Goal: Task Accomplishment & Management: Manage account settings

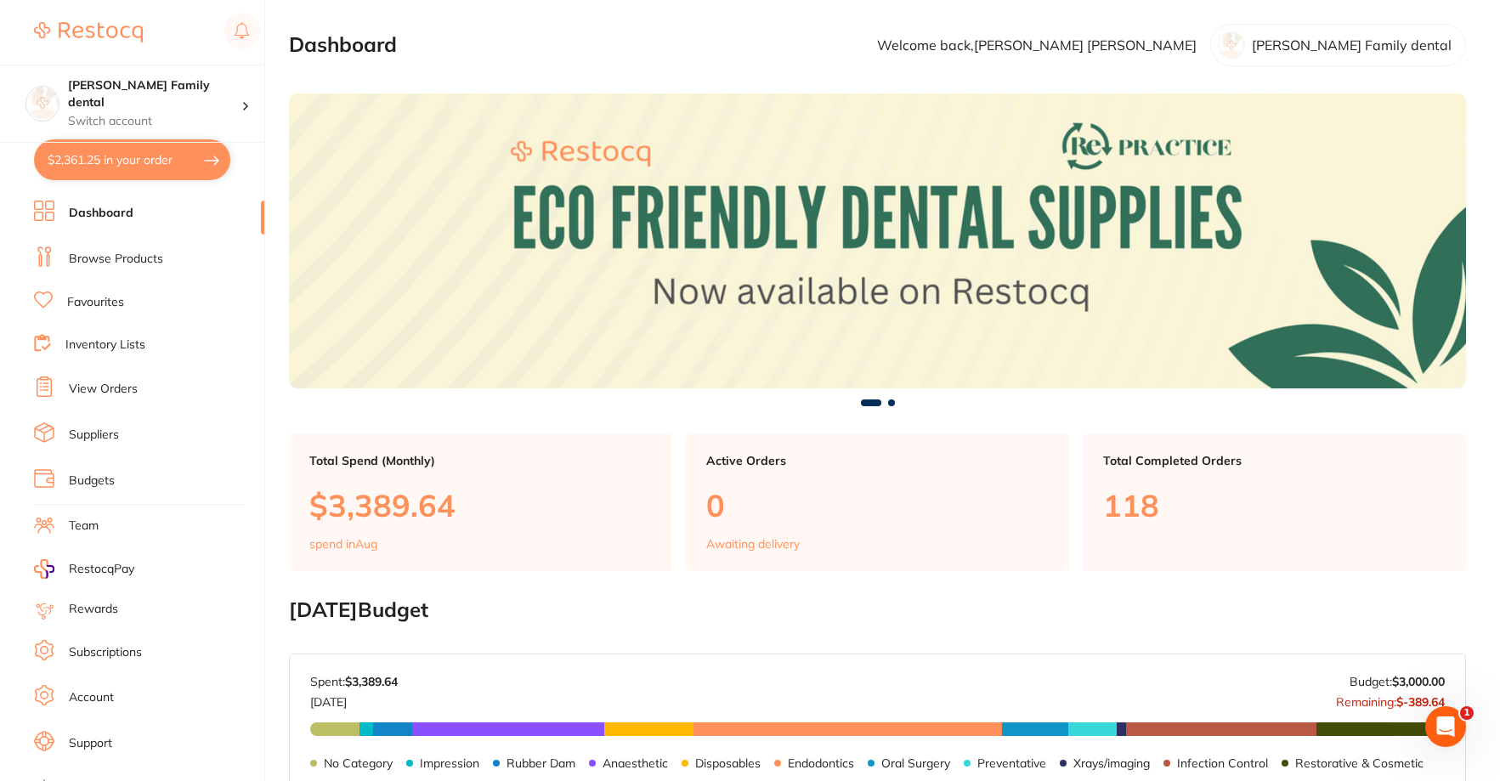
click at [102, 262] on link "Browse Products" at bounding box center [116, 259] width 94 height 17
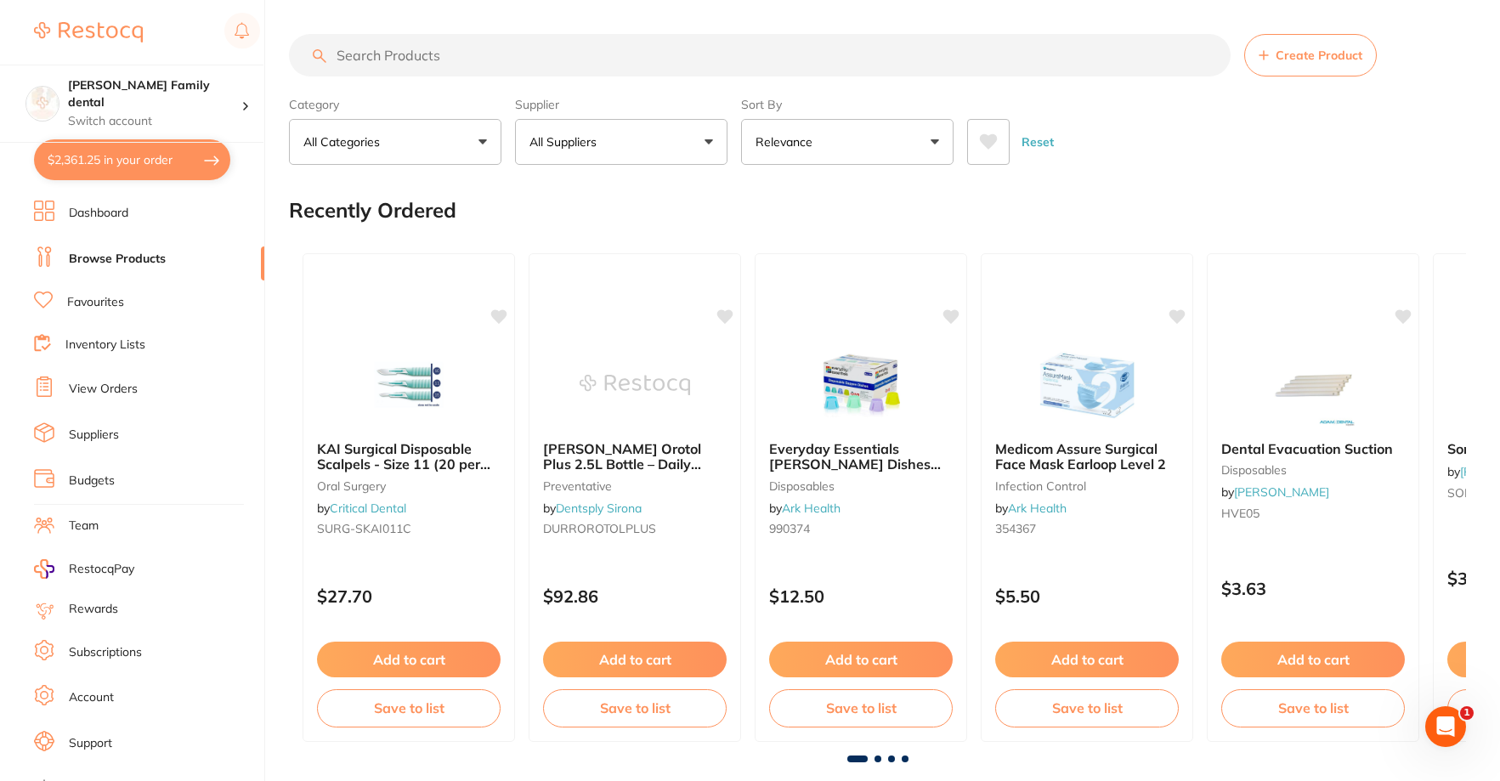
click at [100, 381] on link "View Orders" at bounding box center [103, 389] width 69 height 17
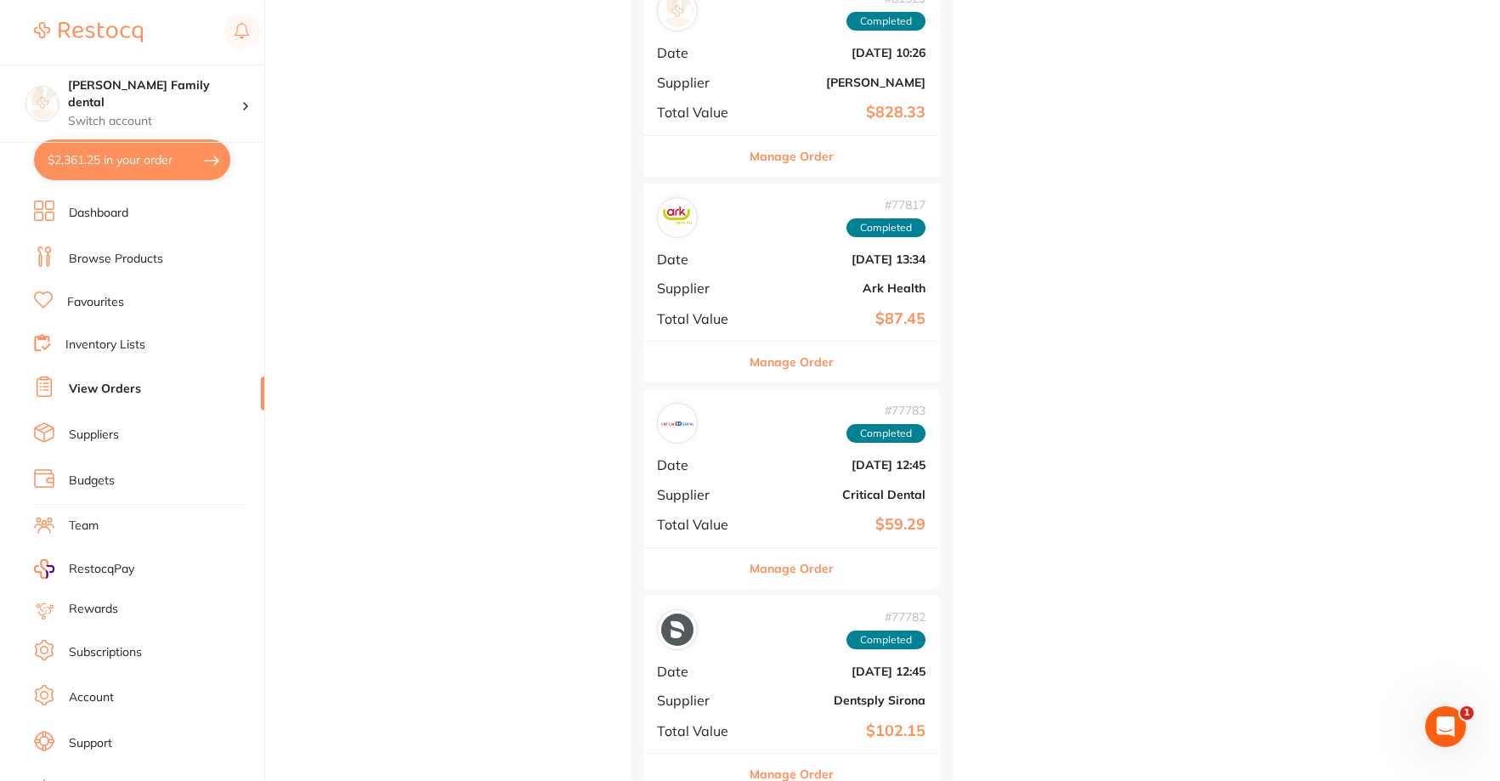
scroll to position [5355, 0]
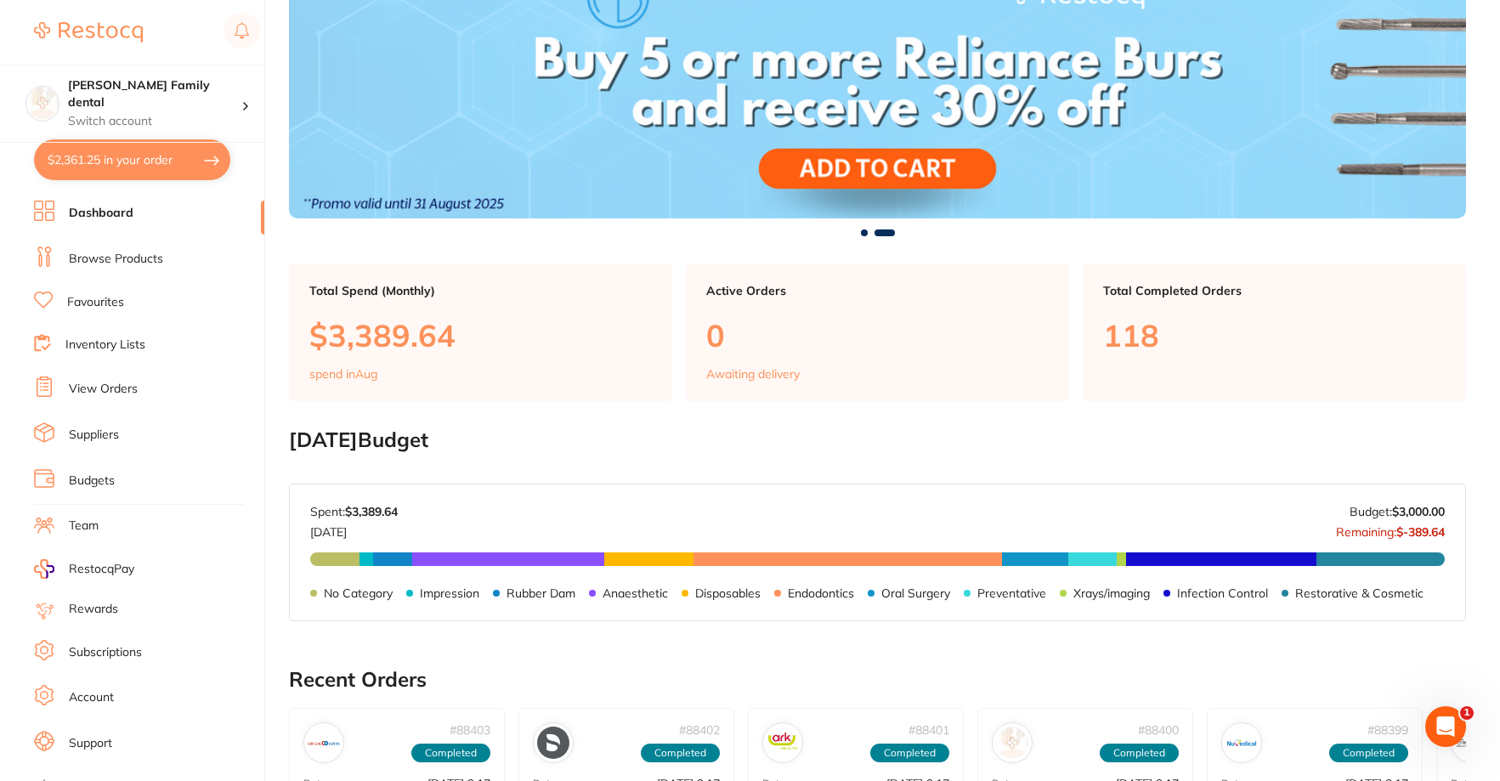
scroll to position [791, 0]
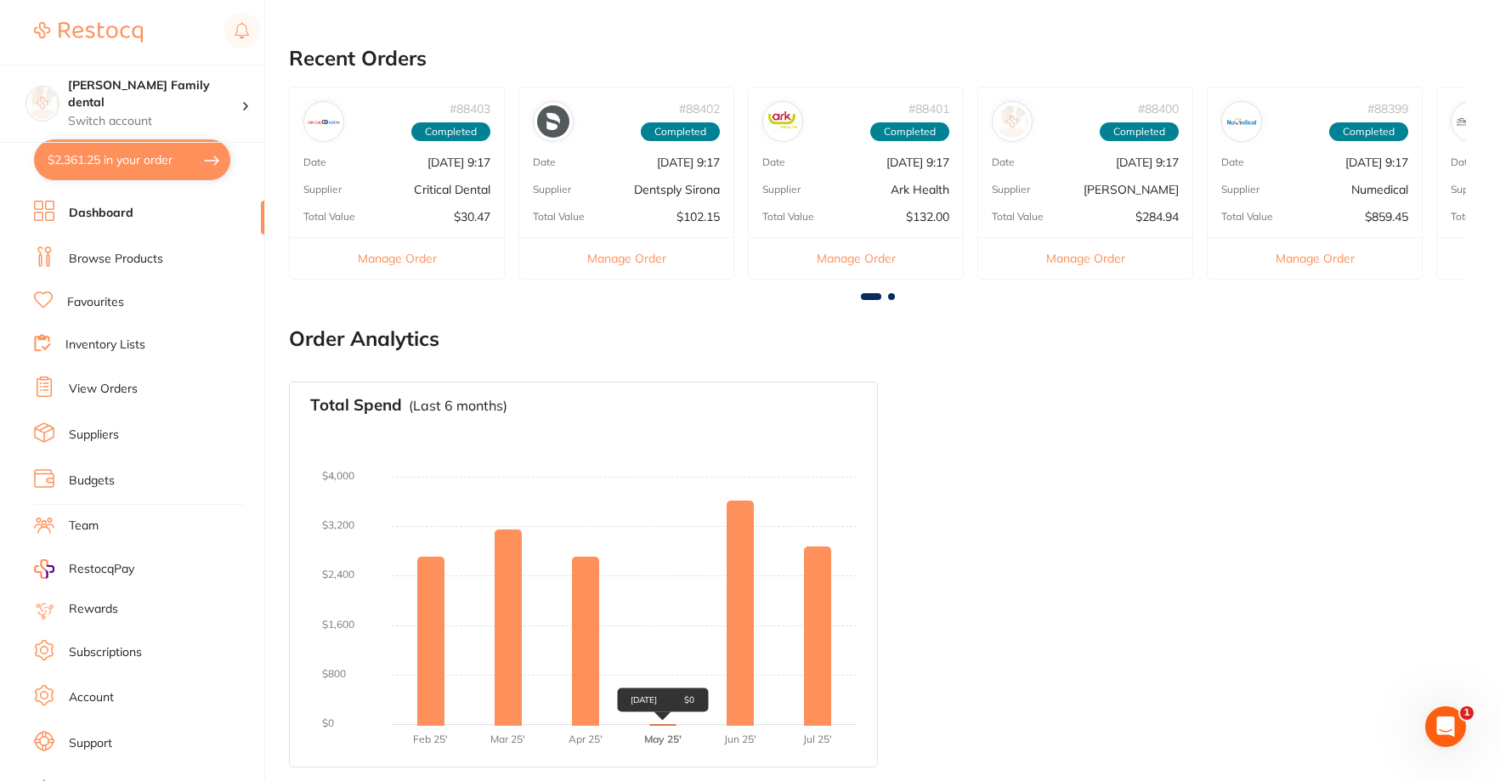
click at [663, 712] on div "May 2025 $0" at bounding box center [662, 701] width 91 height 24
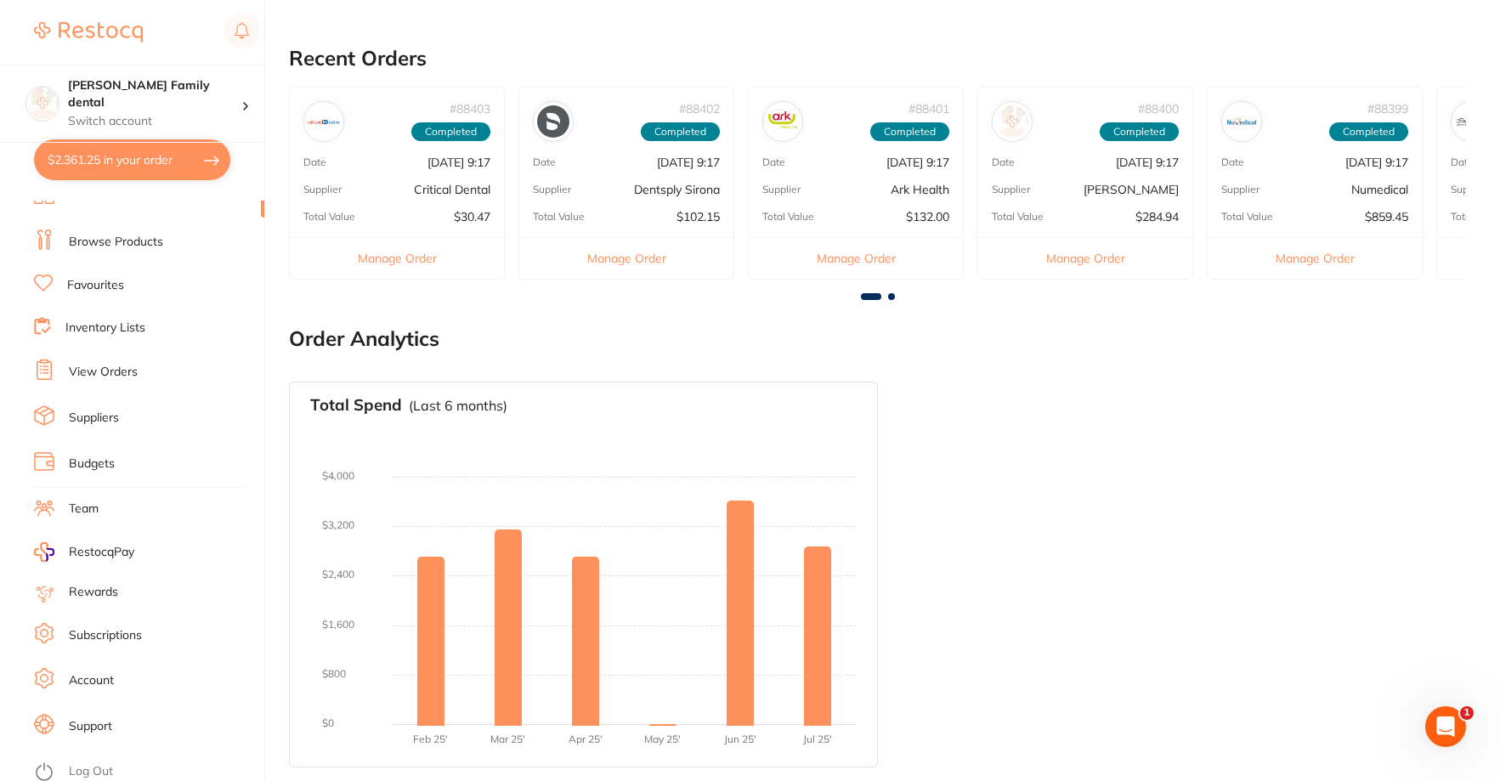
scroll to position [22, 0]
